Goal: Task Accomplishment & Management: Use online tool/utility

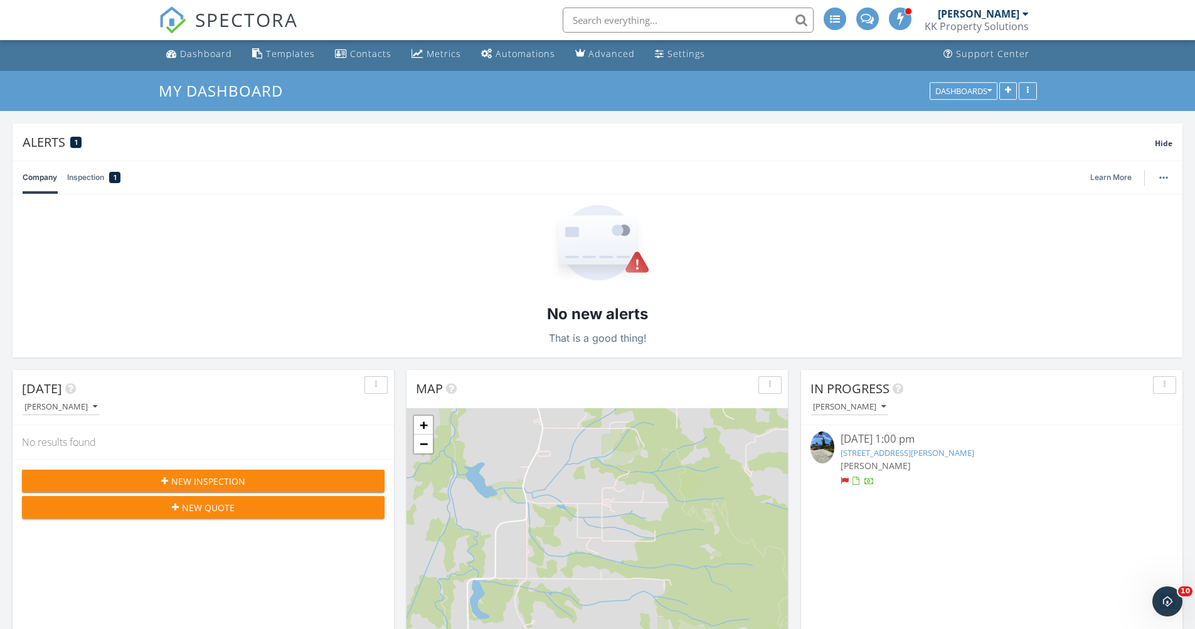
scroll to position [205, 0]
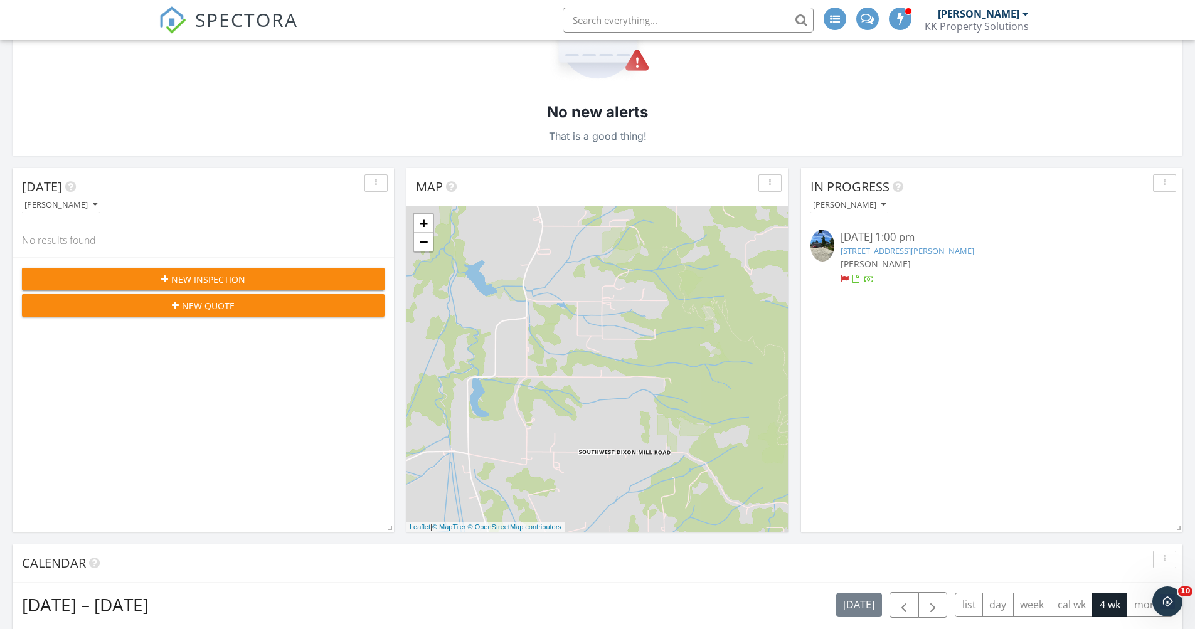
click at [857, 267] on span "[PERSON_NAME]" at bounding box center [876, 264] width 70 height 12
click at [854, 259] on span "[PERSON_NAME]" at bounding box center [876, 264] width 70 height 12
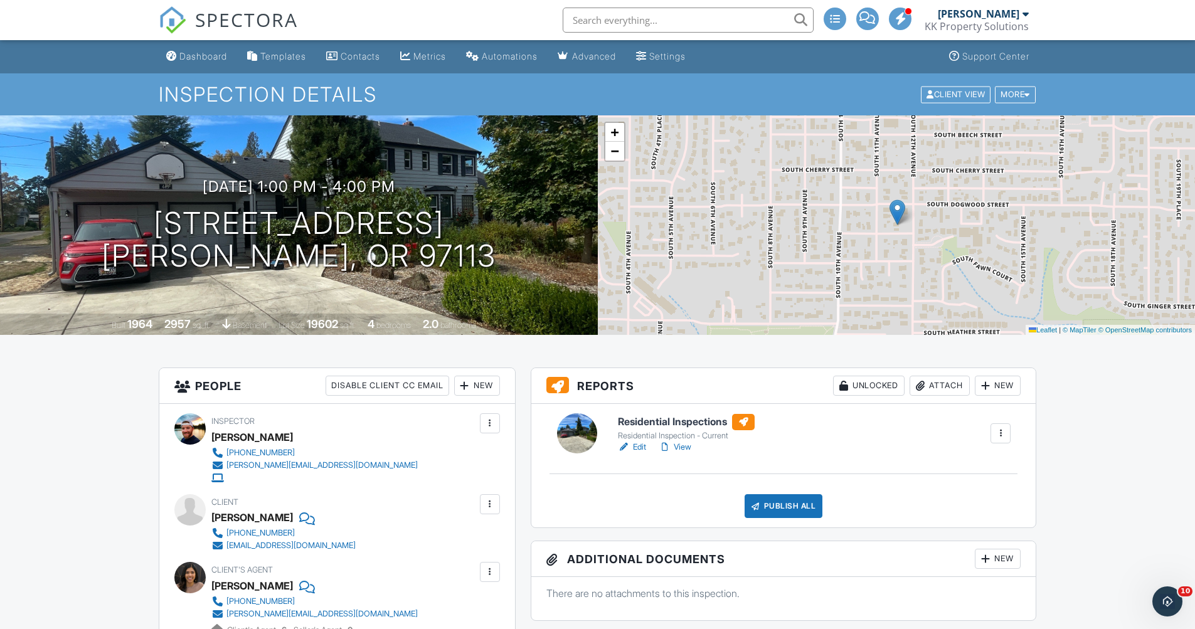
click at [638, 447] on link "Edit" at bounding box center [632, 447] width 28 height 13
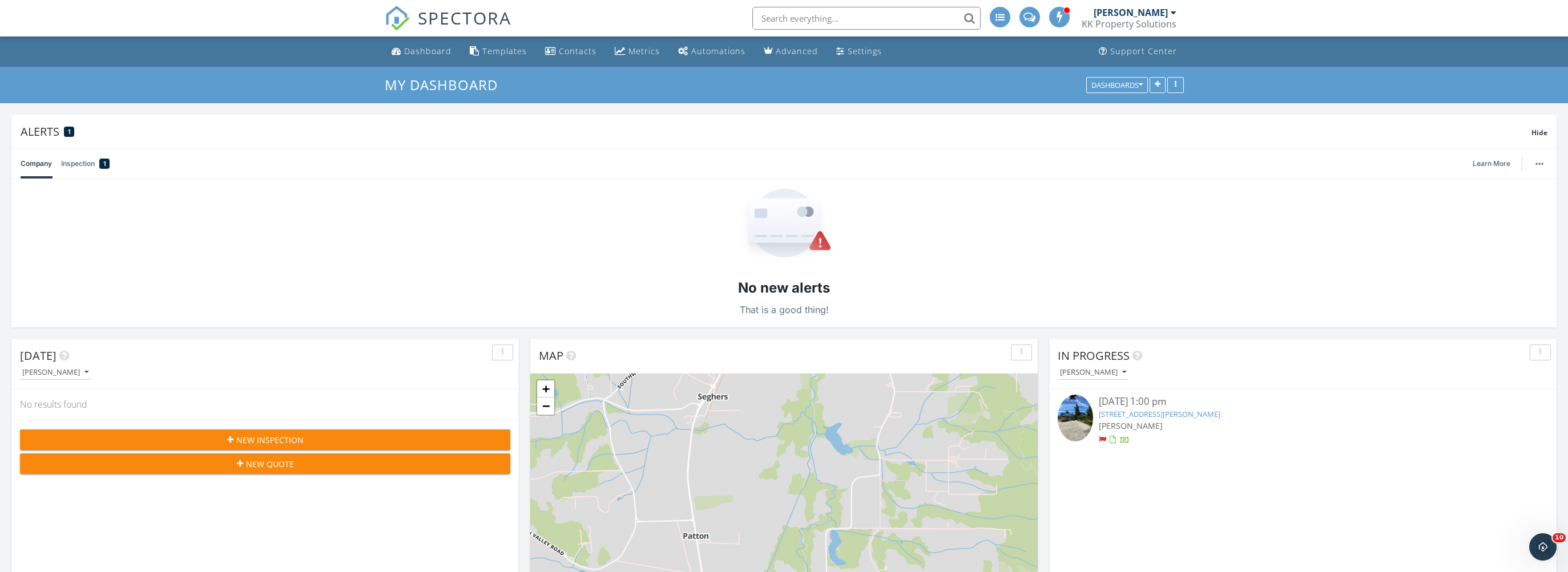
click at [1093, 405] on div at bounding box center [1078, 419] width 41 height 50
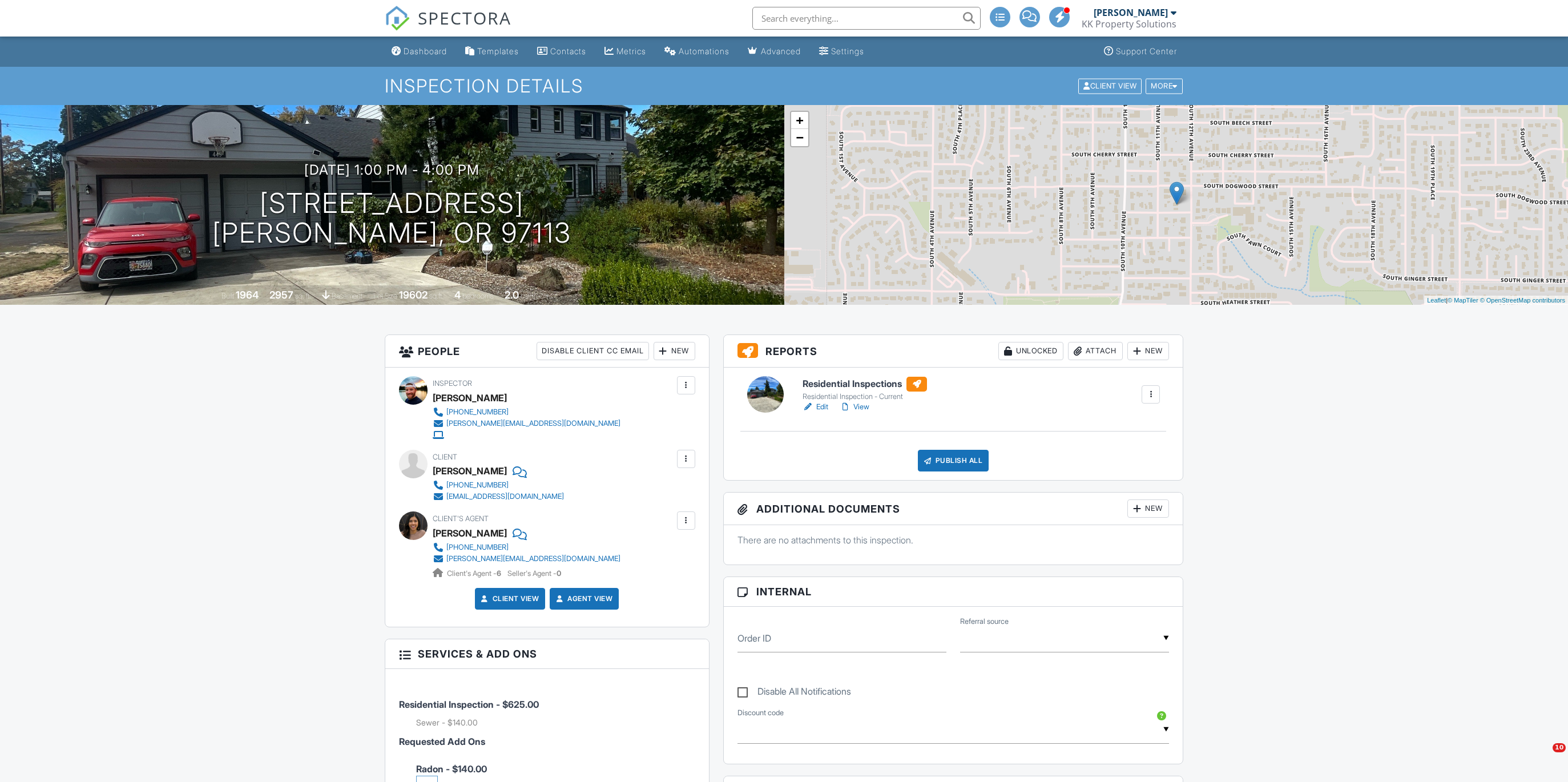
click at [823, 405] on link "Edit" at bounding box center [815, 406] width 25 height 12
